Goal: Task Accomplishment & Management: Manage account settings

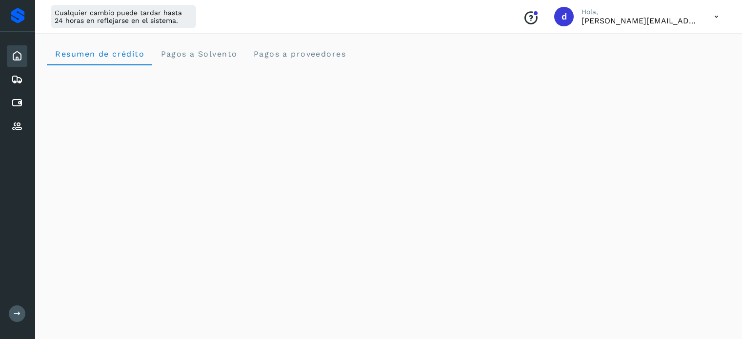
scroll to position [522, 0]
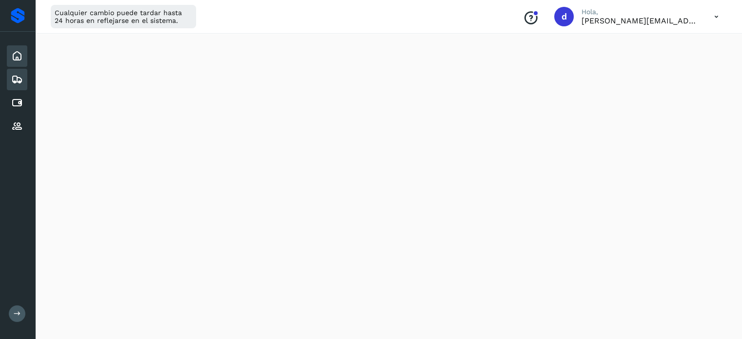
click at [20, 80] on icon at bounding box center [17, 80] width 12 height 12
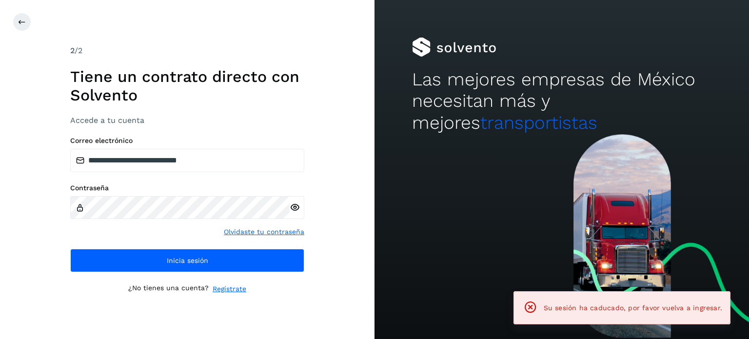
click at [20, 100] on div "**********" at bounding box center [187, 169] width 375 height 339
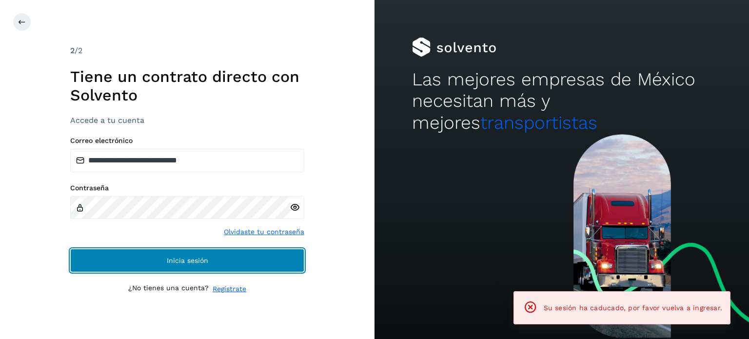
click at [103, 265] on button "Inicia sesión" at bounding box center [187, 260] width 234 height 23
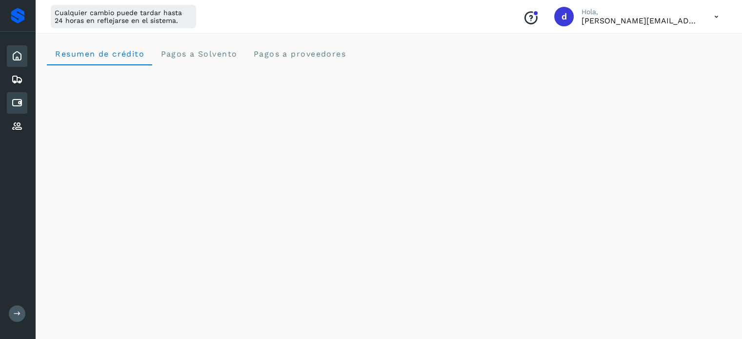
click at [23, 104] on div "Cuentas por pagar" at bounding box center [17, 102] width 20 height 21
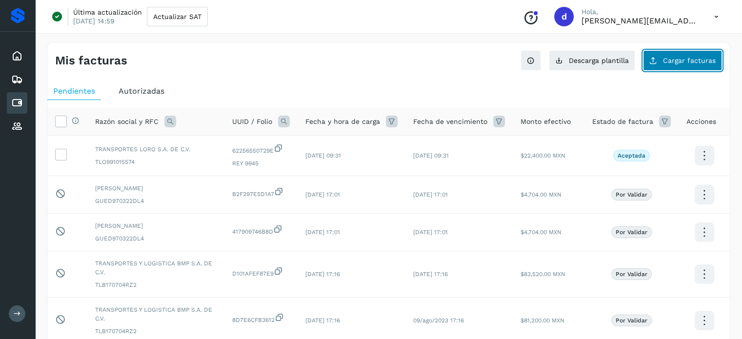
click at [663, 65] on button "Cargar facturas" at bounding box center [682, 60] width 79 height 20
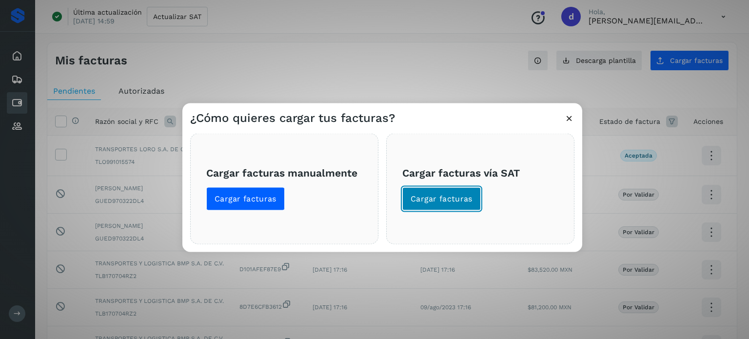
click at [451, 204] on button "Cargar facturas" at bounding box center [441, 198] width 79 height 23
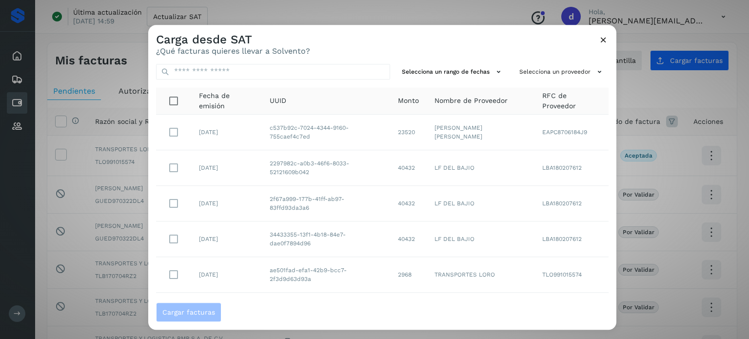
click at [546, 137] on td "EAPC8706184J9" at bounding box center [572, 133] width 74 height 36
click at [549, 67] on button "Selecciona un proveedor" at bounding box center [562, 72] width 93 height 16
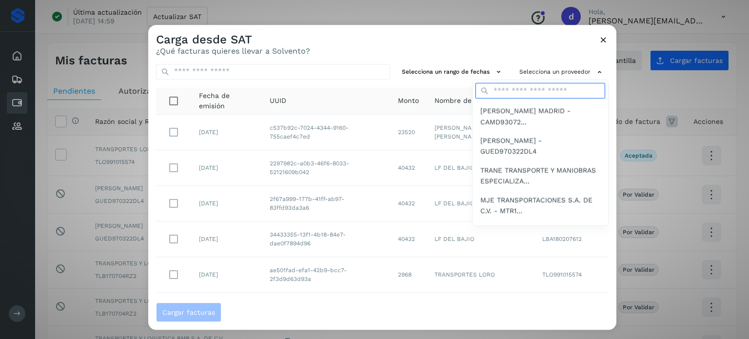
click at [564, 97] on input "text" at bounding box center [541, 91] width 130 height 16
type input "**"
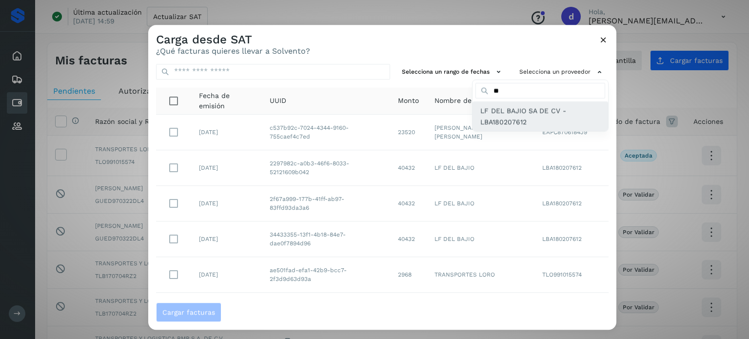
click at [500, 111] on span "LF DEL BAJIO SA DE CV - LBA180207612" at bounding box center [541, 117] width 120 height 22
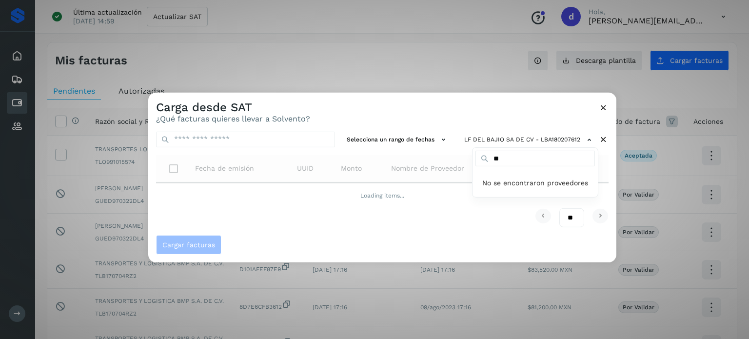
click at [476, 108] on div at bounding box center [522, 261] width 749 height 339
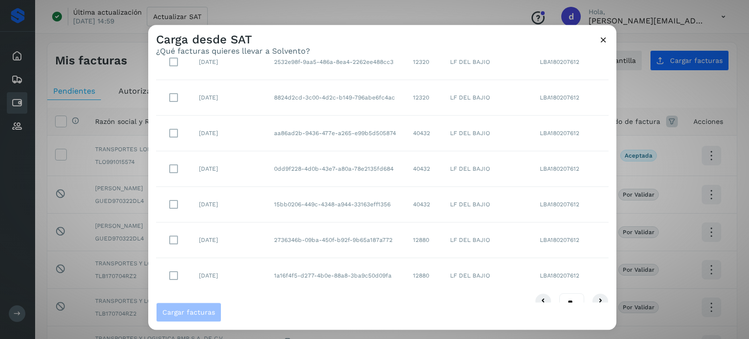
scroll to position [193, 0]
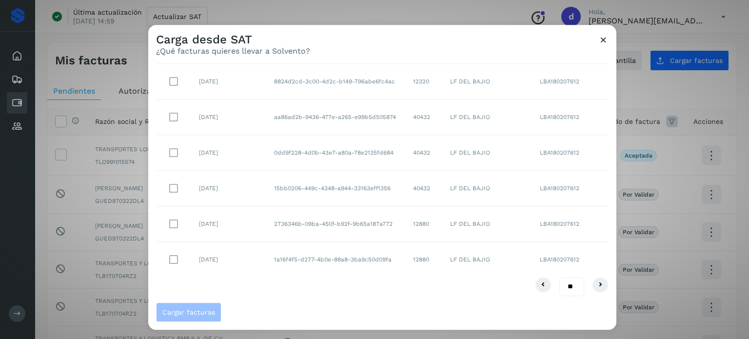
click at [569, 288] on select "** ** **" at bounding box center [572, 287] width 25 height 19
select select "**"
click at [560, 278] on select "** ** **" at bounding box center [572, 287] width 25 height 19
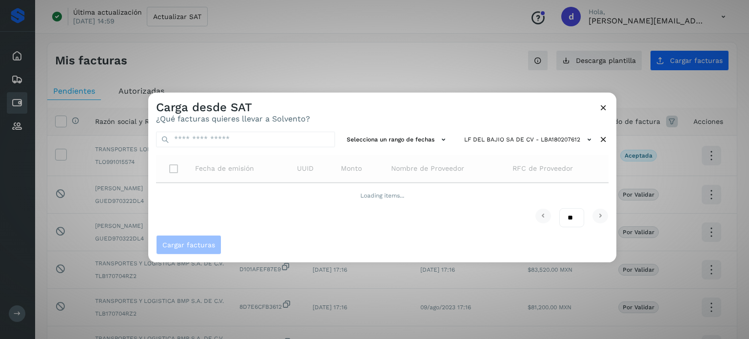
scroll to position [0, 0]
click at [416, 117] on div "Carga desde SAT ¿Qué facturas quieres llevar a Solvento?" at bounding box center [382, 107] width 468 height 31
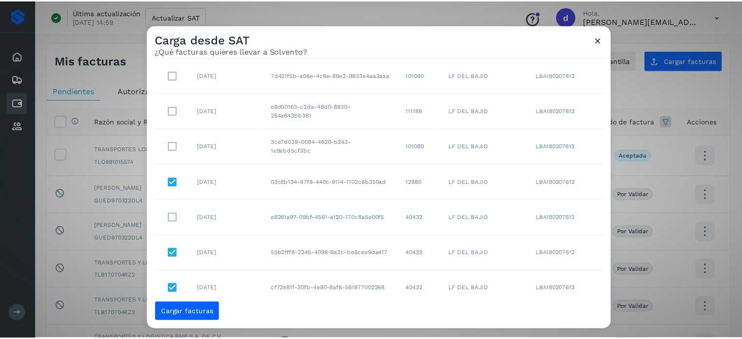
scroll to position [1089, 0]
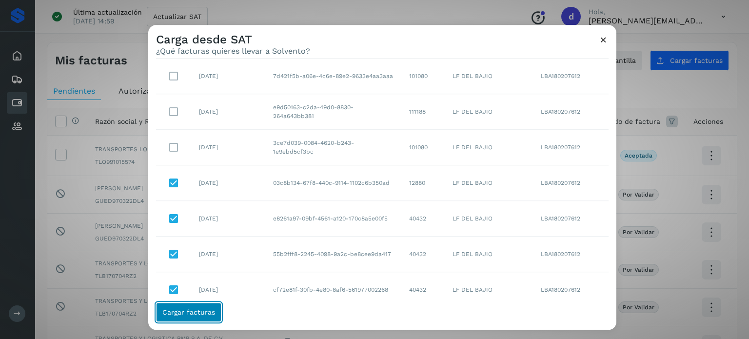
click at [203, 319] on button "Cargar facturas" at bounding box center [188, 312] width 65 height 20
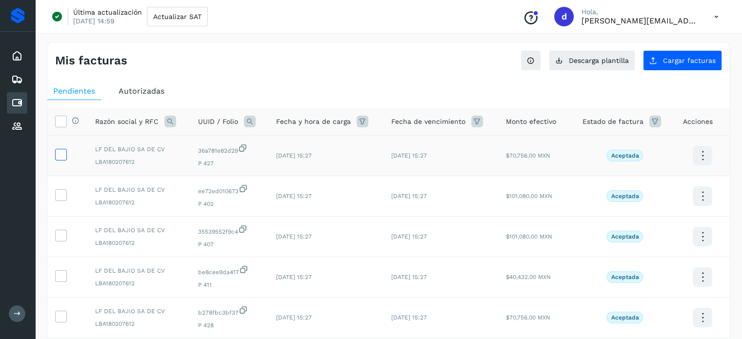
click at [63, 159] on span at bounding box center [61, 156] width 10 height 7
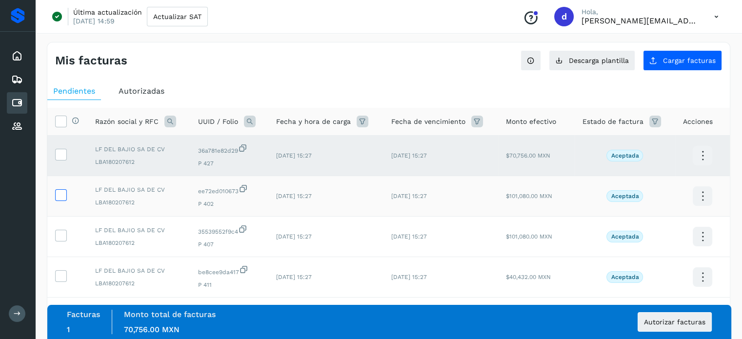
click at [62, 191] on icon at bounding box center [61, 194] width 10 height 10
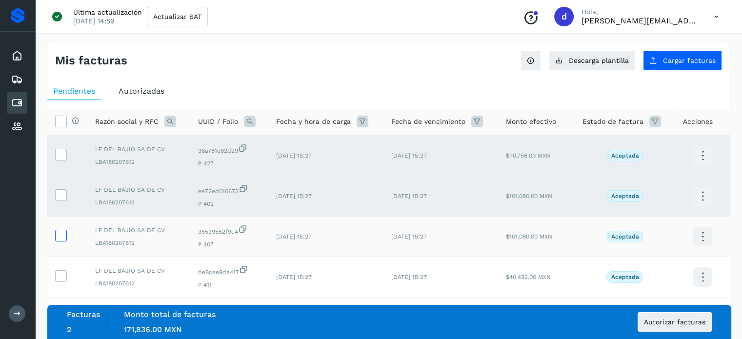
click at [59, 232] on icon at bounding box center [61, 235] width 10 height 10
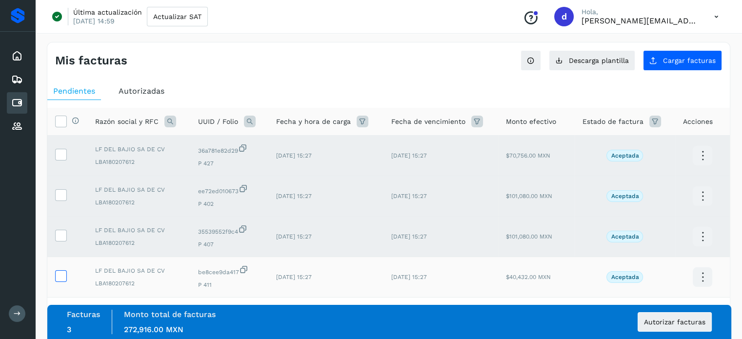
click at [60, 279] on icon at bounding box center [61, 275] width 10 height 10
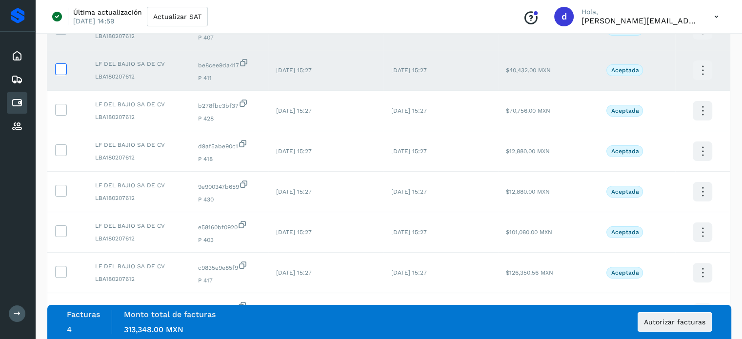
scroll to position [207, 0]
click at [64, 109] on icon at bounding box center [61, 109] width 10 height 10
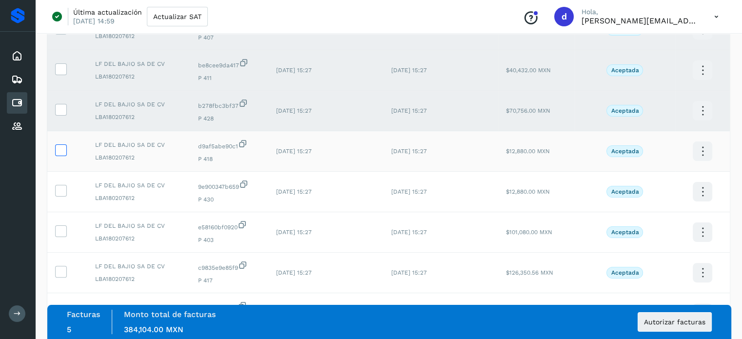
click at [62, 150] on icon at bounding box center [61, 149] width 10 height 10
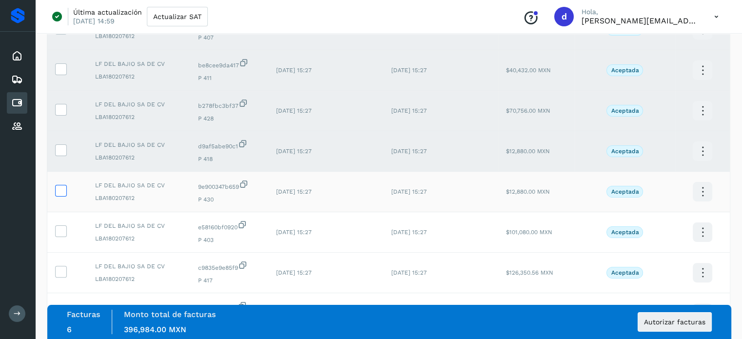
click at [60, 188] on icon at bounding box center [61, 190] width 10 height 10
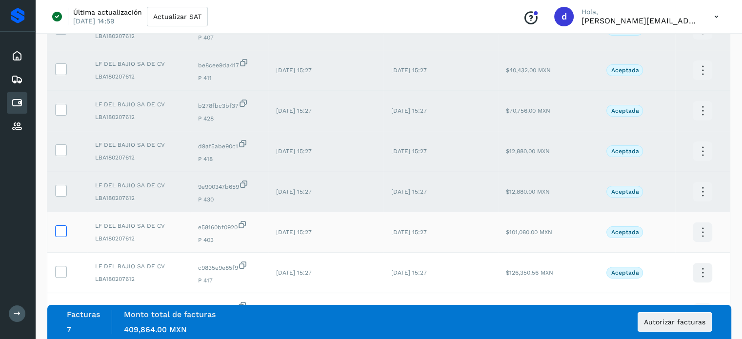
click at [58, 233] on icon at bounding box center [61, 230] width 10 height 10
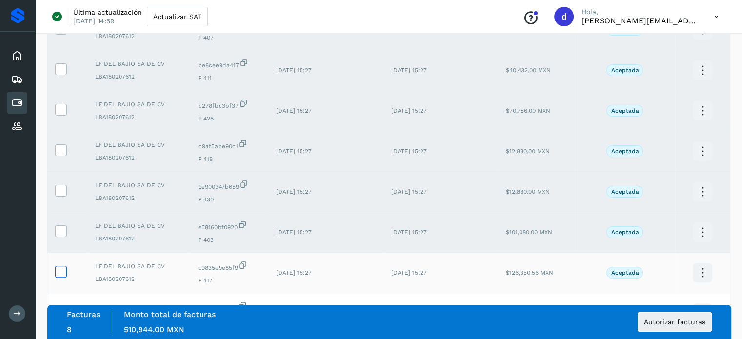
click at [56, 276] on icon at bounding box center [61, 271] width 10 height 10
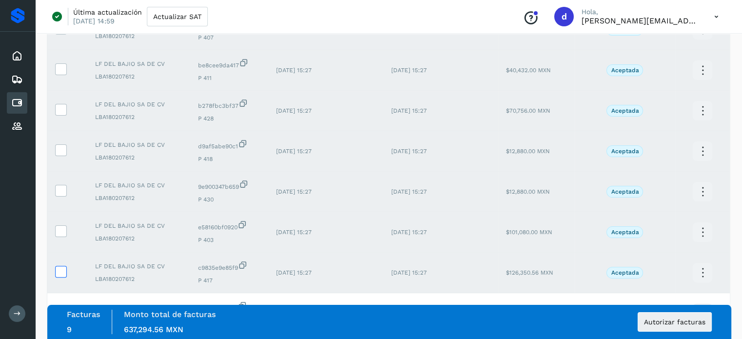
scroll to position [284, 0]
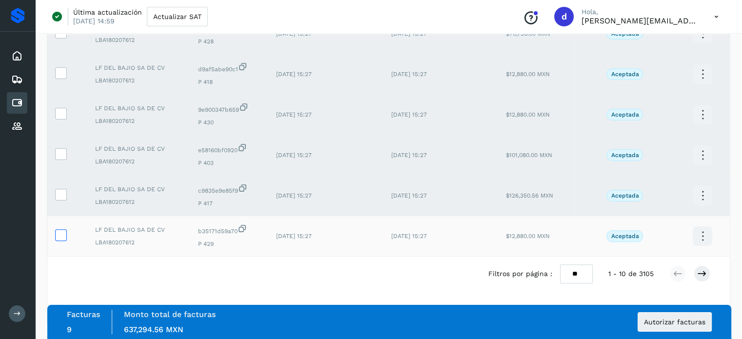
click at [60, 233] on icon at bounding box center [61, 234] width 10 height 10
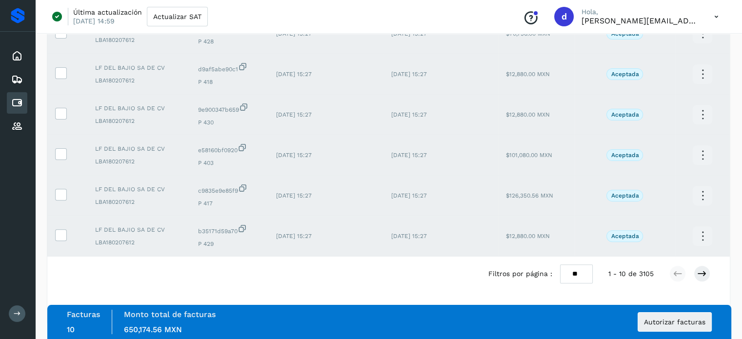
click at [568, 278] on select "** ** **" at bounding box center [576, 273] width 33 height 19
select select "**"
click at [560, 264] on select "** ** **" at bounding box center [576, 273] width 33 height 19
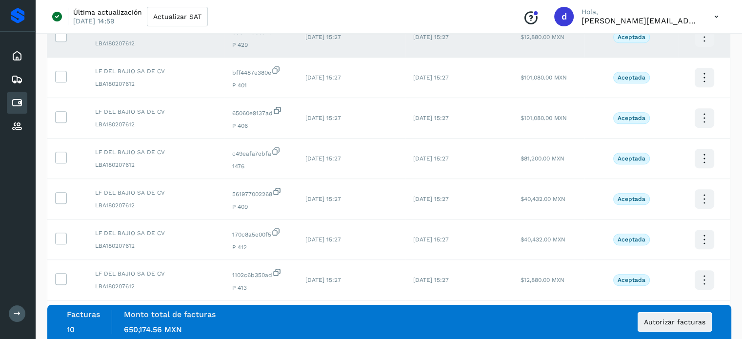
scroll to position [498, 0]
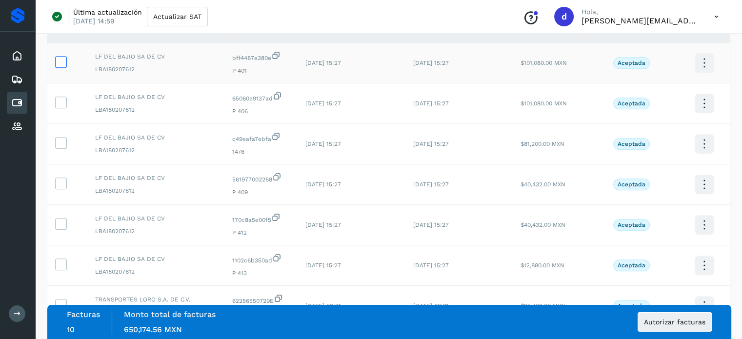
click at [59, 66] on icon at bounding box center [61, 61] width 10 height 10
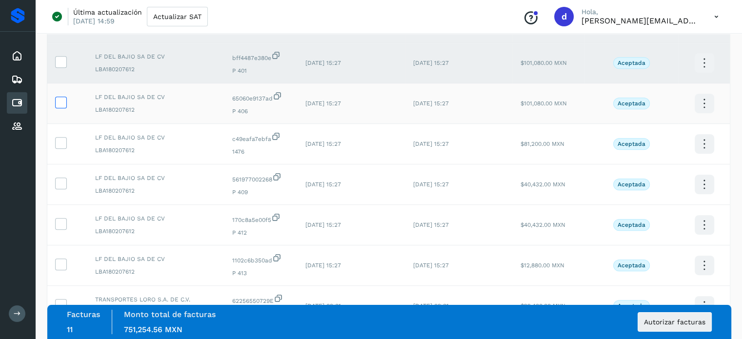
click at [62, 100] on icon at bounding box center [61, 102] width 10 height 10
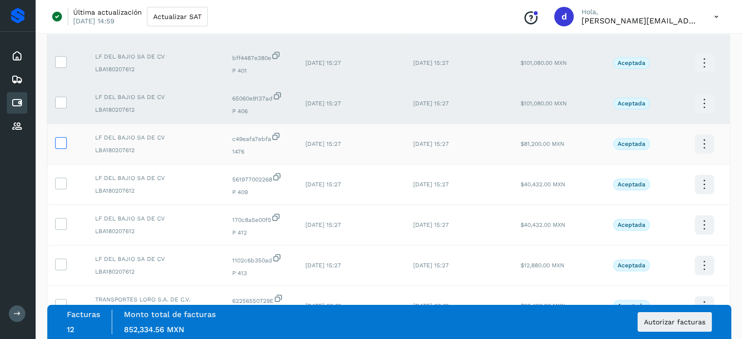
click at [65, 142] on icon at bounding box center [61, 142] width 10 height 10
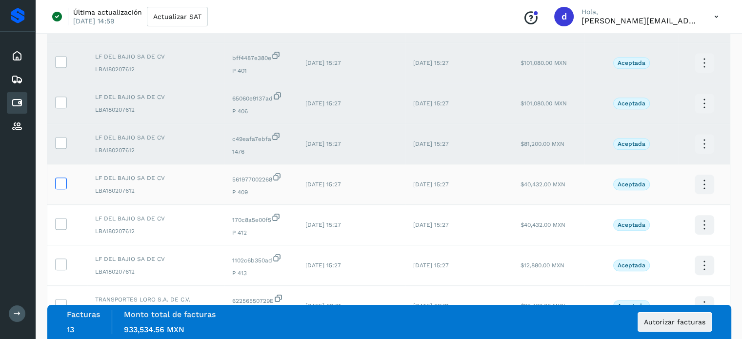
click at [65, 183] on icon at bounding box center [61, 183] width 10 height 10
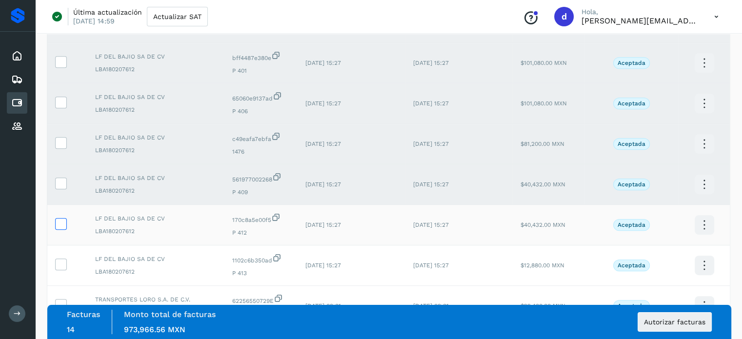
click at [62, 226] on icon at bounding box center [61, 223] width 10 height 10
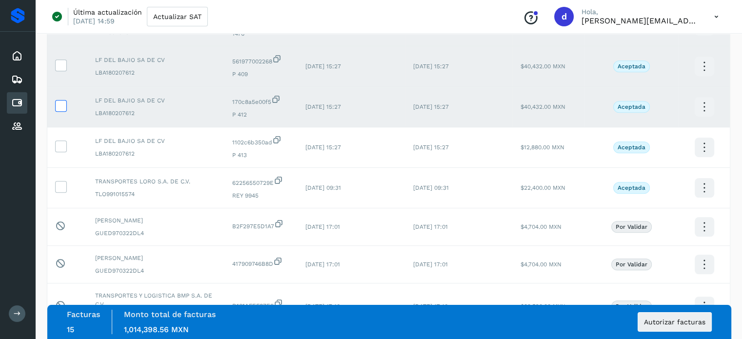
scroll to position [619, 0]
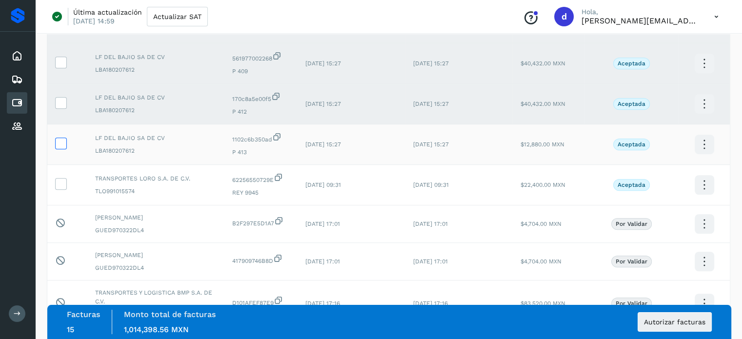
click at [59, 148] on icon at bounding box center [61, 143] width 10 height 10
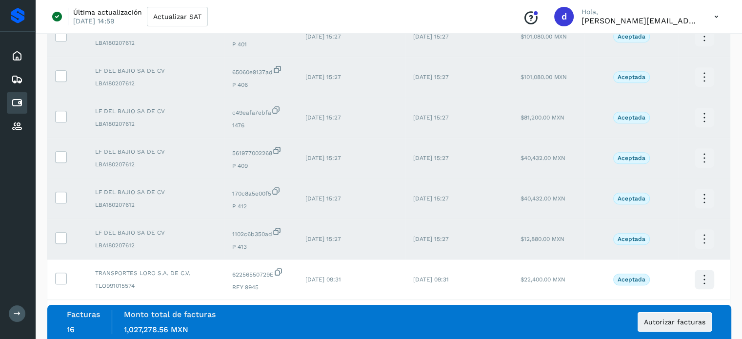
scroll to position [527, 0]
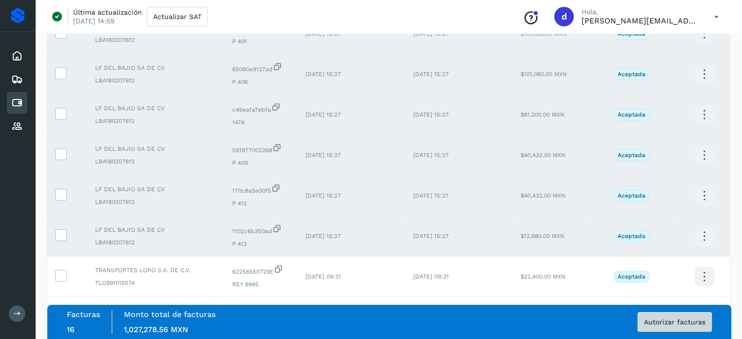
click at [659, 319] on span "Autorizar facturas" at bounding box center [674, 322] width 61 height 7
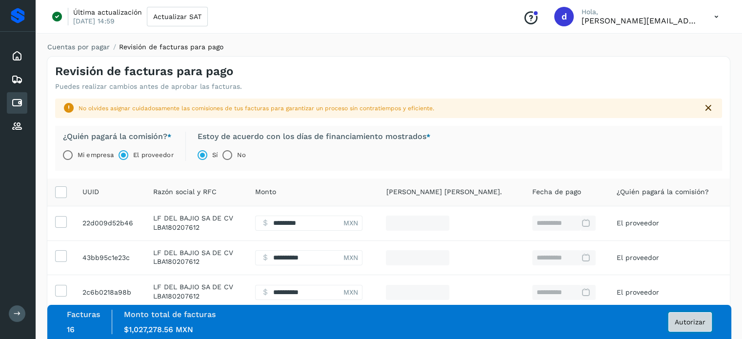
click at [697, 320] on span "Autorizar" at bounding box center [690, 322] width 31 height 7
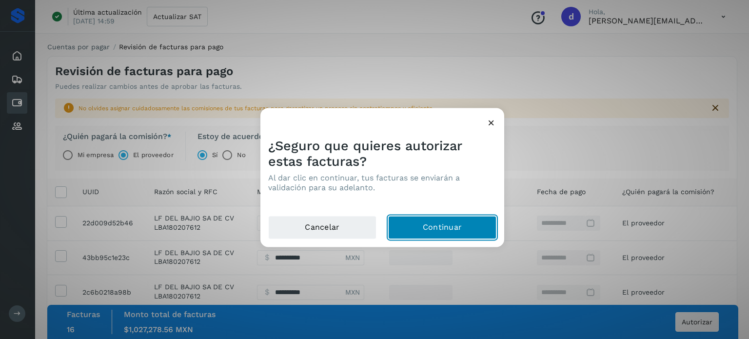
click at [456, 226] on button "Continuar" at bounding box center [442, 227] width 108 height 23
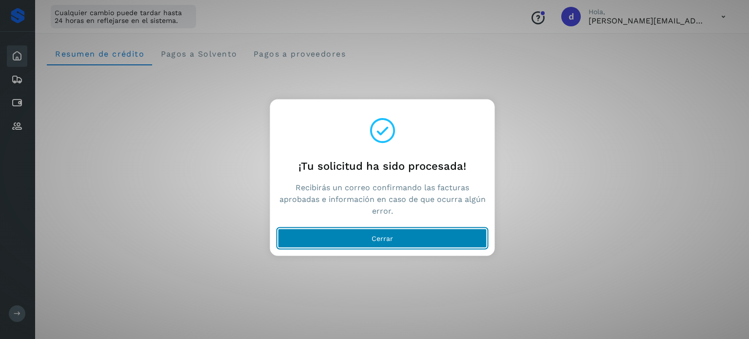
click at [422, 239] on button "Cerrar" at bounding box center [382, 238] width 209 height 20
